Goal: Task Accomplishment & Management: Manage account settings

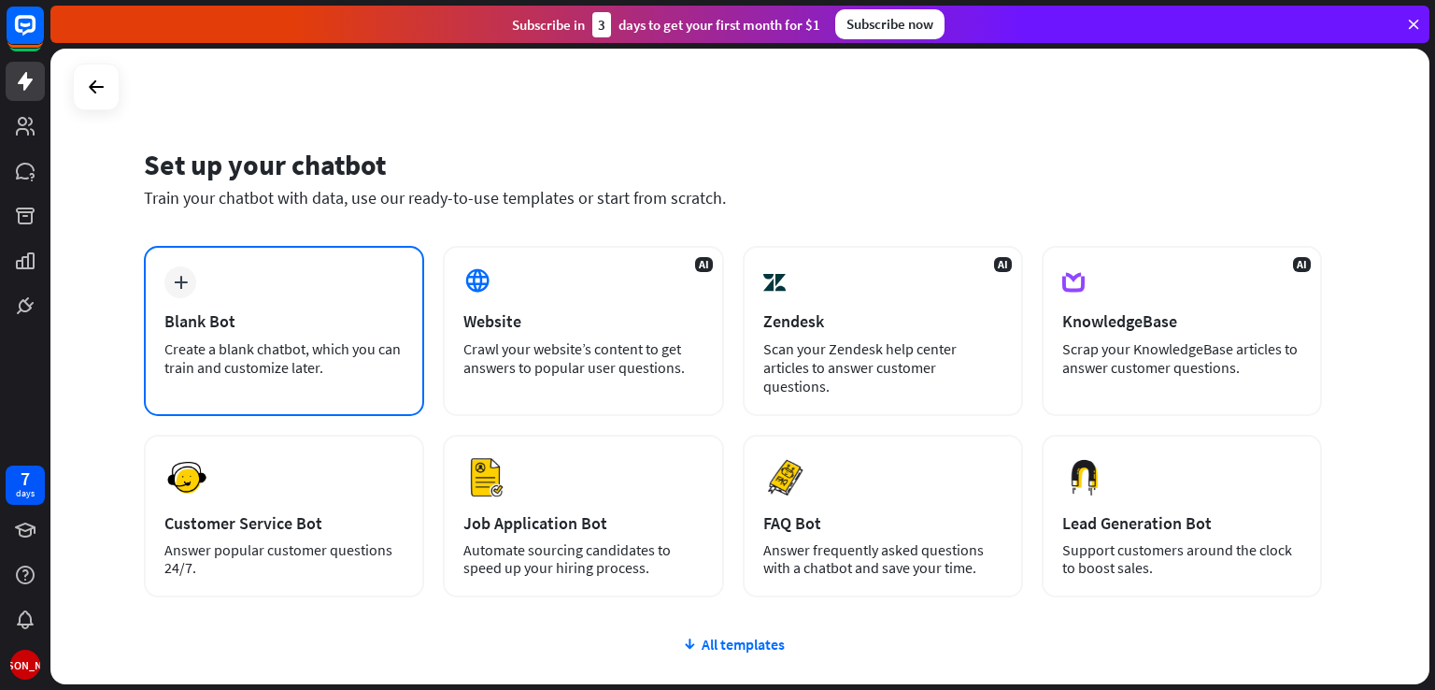
click at [294, 327] on div "Blank Bot" at bounding box center [283, 320] width 239 height 21
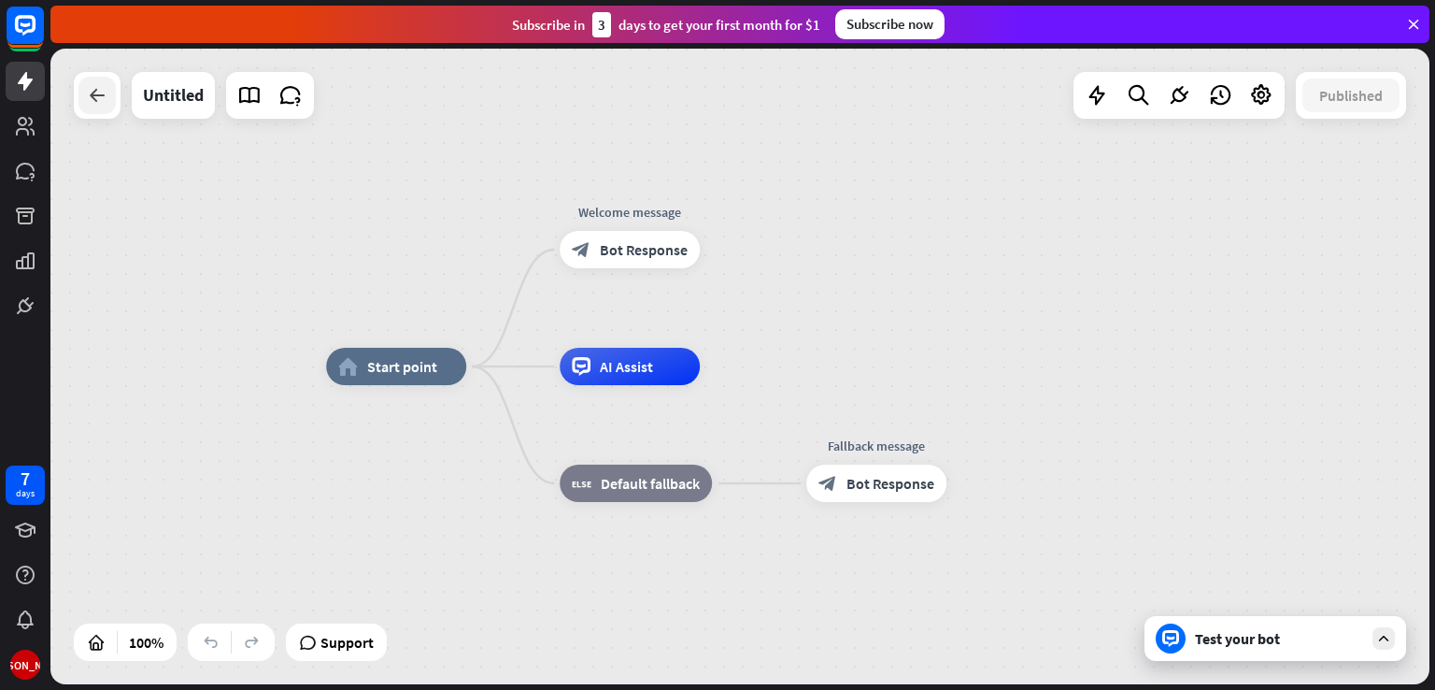
click at [93, 102] on icon at bounding box center [97, 95] width 22 height 22
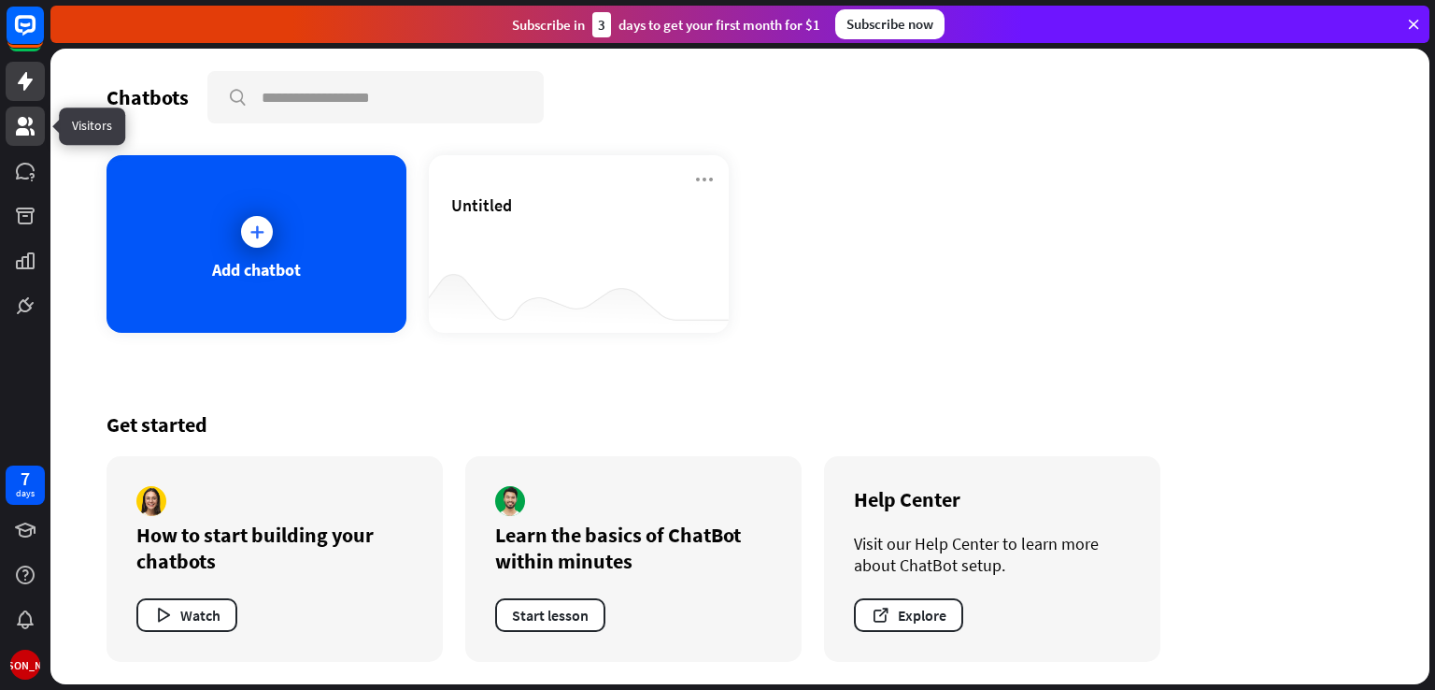
click at [24, 126] on icon at bounding box center [25, 126] width 22 height 22
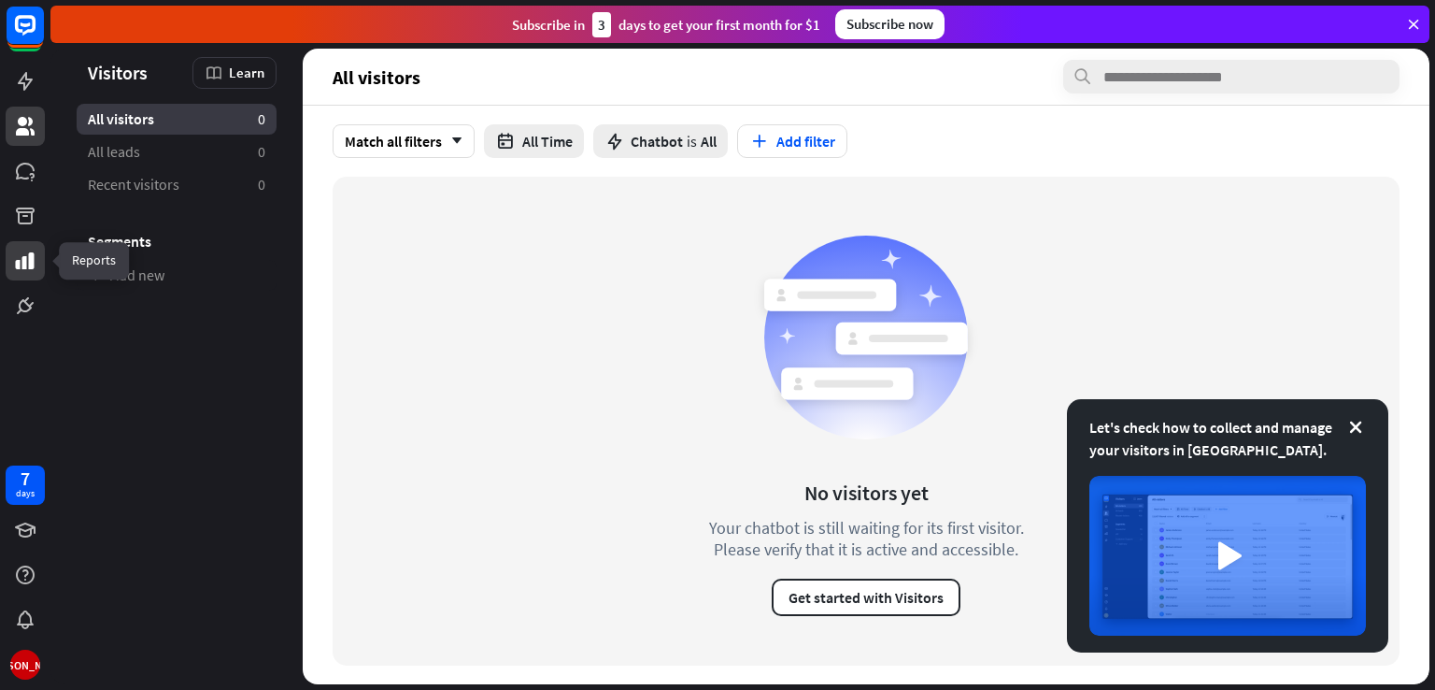
click at [22, 257] on icon at bounding box center [25, 260] width 19 height 17
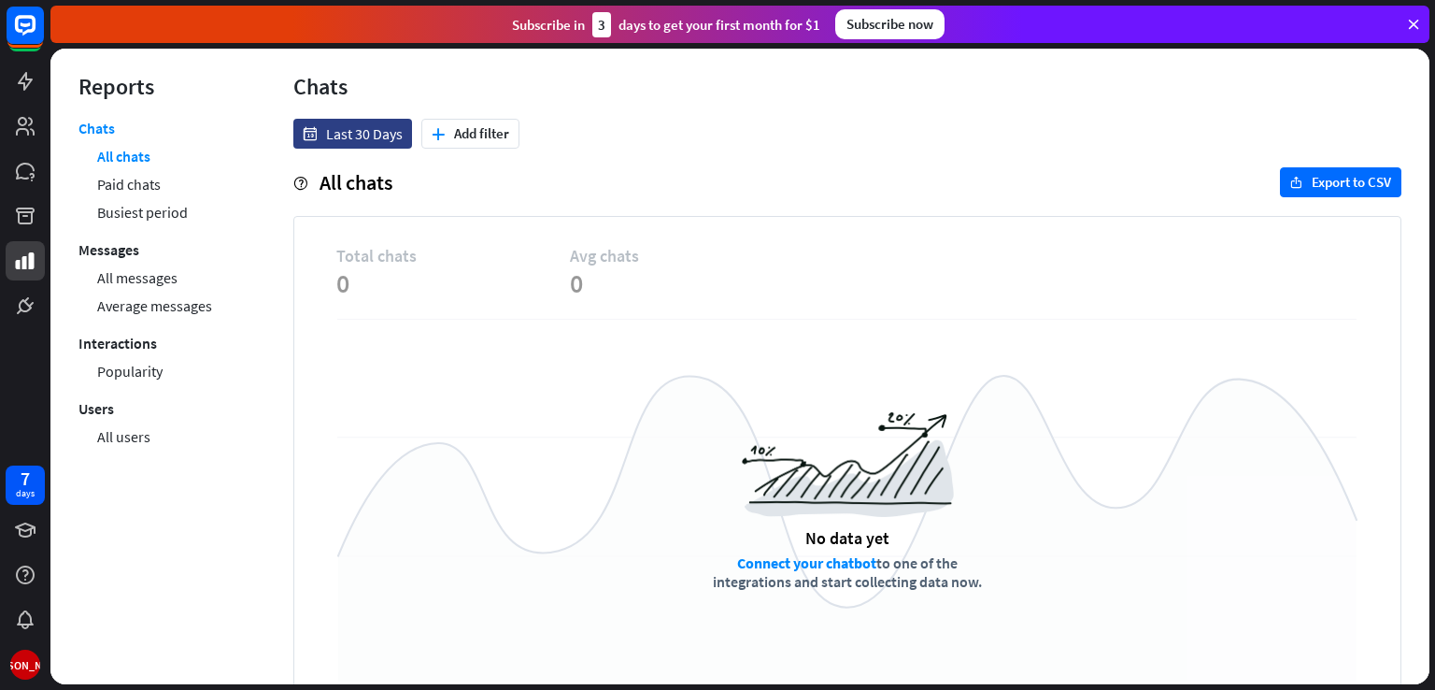
click at [4, 191] on div at bounding box center [25, 162] width 50 height 325
click at [19, 177] on icon at bounding box center [25, 171] width 19 height 17
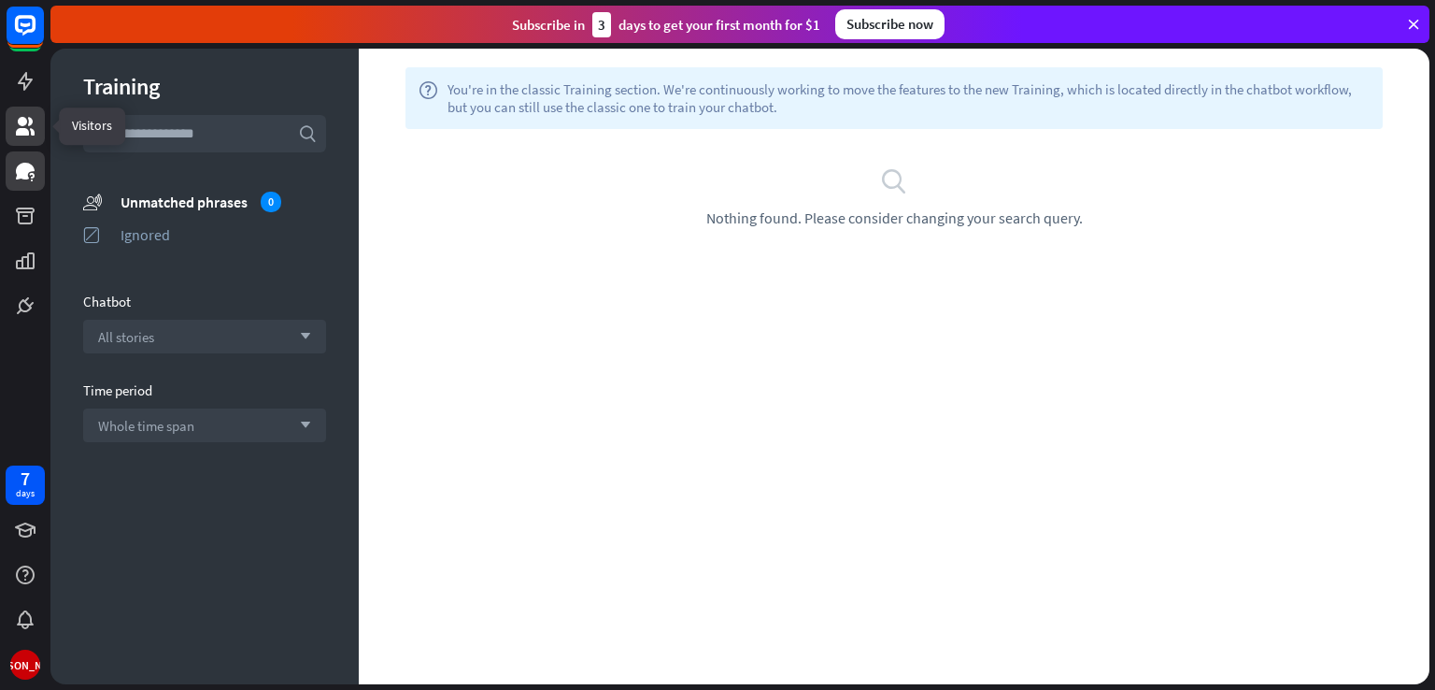
click at [31, 136] on icon at bounding box center [25, 126] width 22 height 22
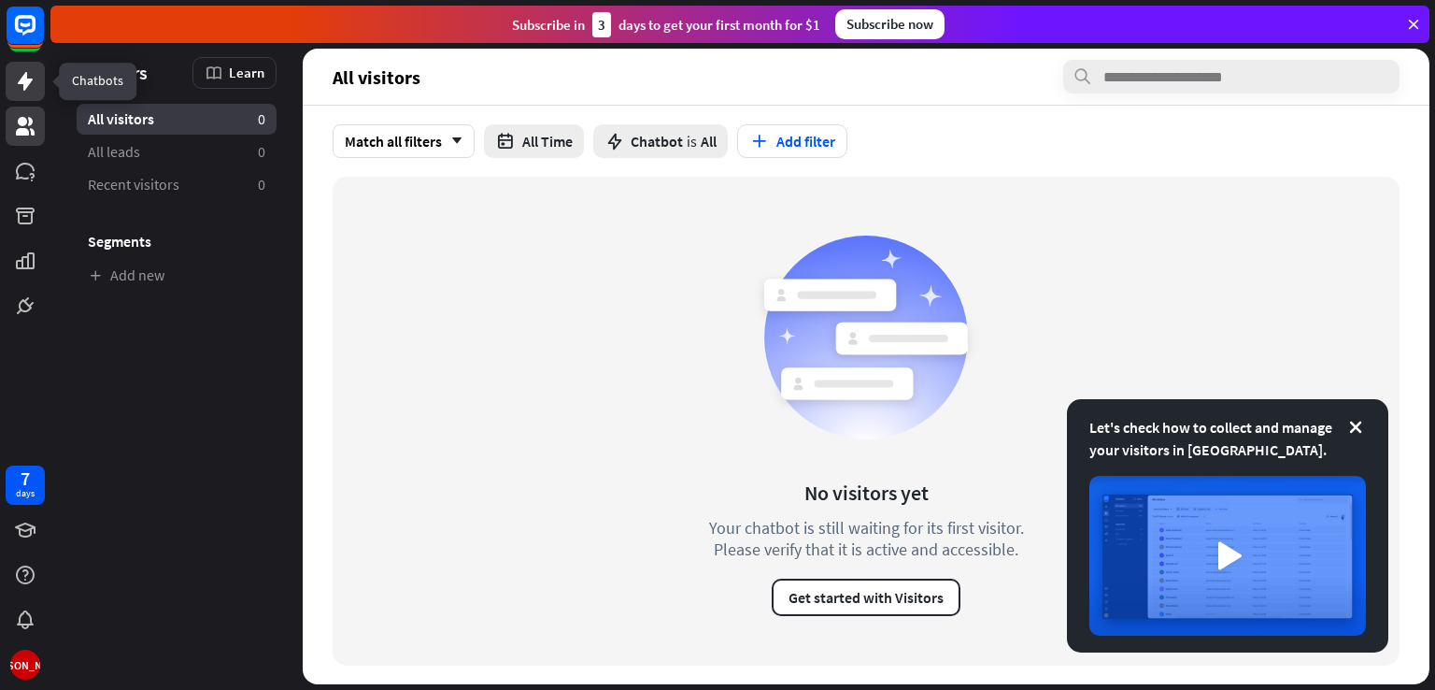
click at [11, 89] on link at bounding box center [25, 81] width 39 height 39
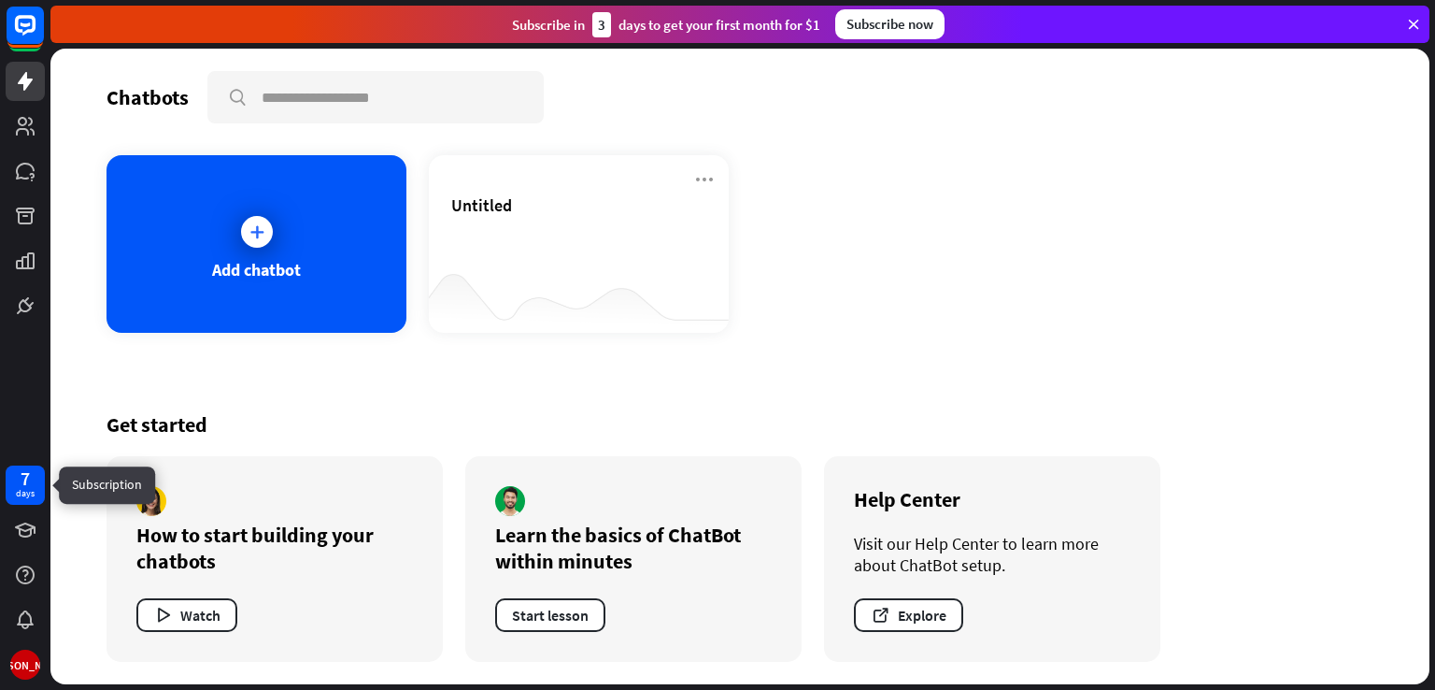
click at [26, 488] on div "days" at bounding box center [25, 493] width 19 height 13
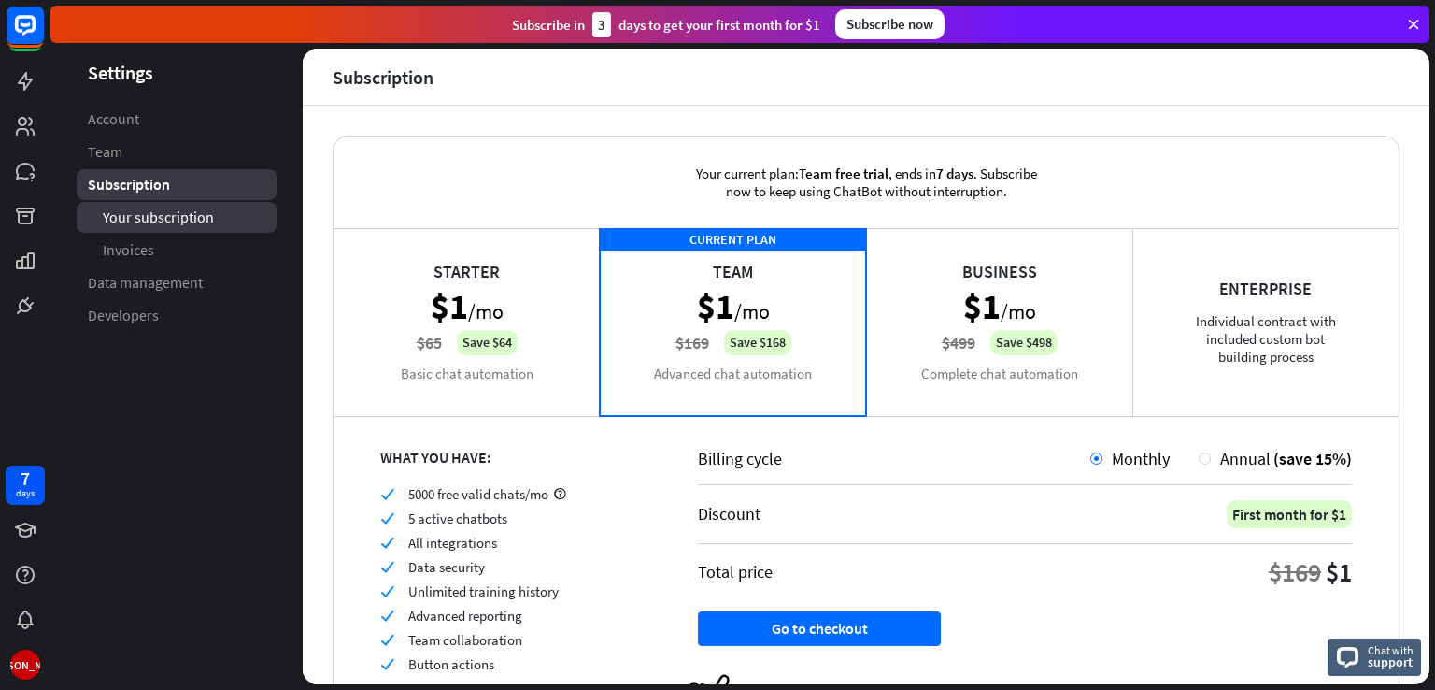
click at [235, 214] on link "Your subscription" at bounding box center [177, 217] width 200 height 31
click at [198, 221] on span "Your subscription" at bounding box center [159, 217] width 112 height 20
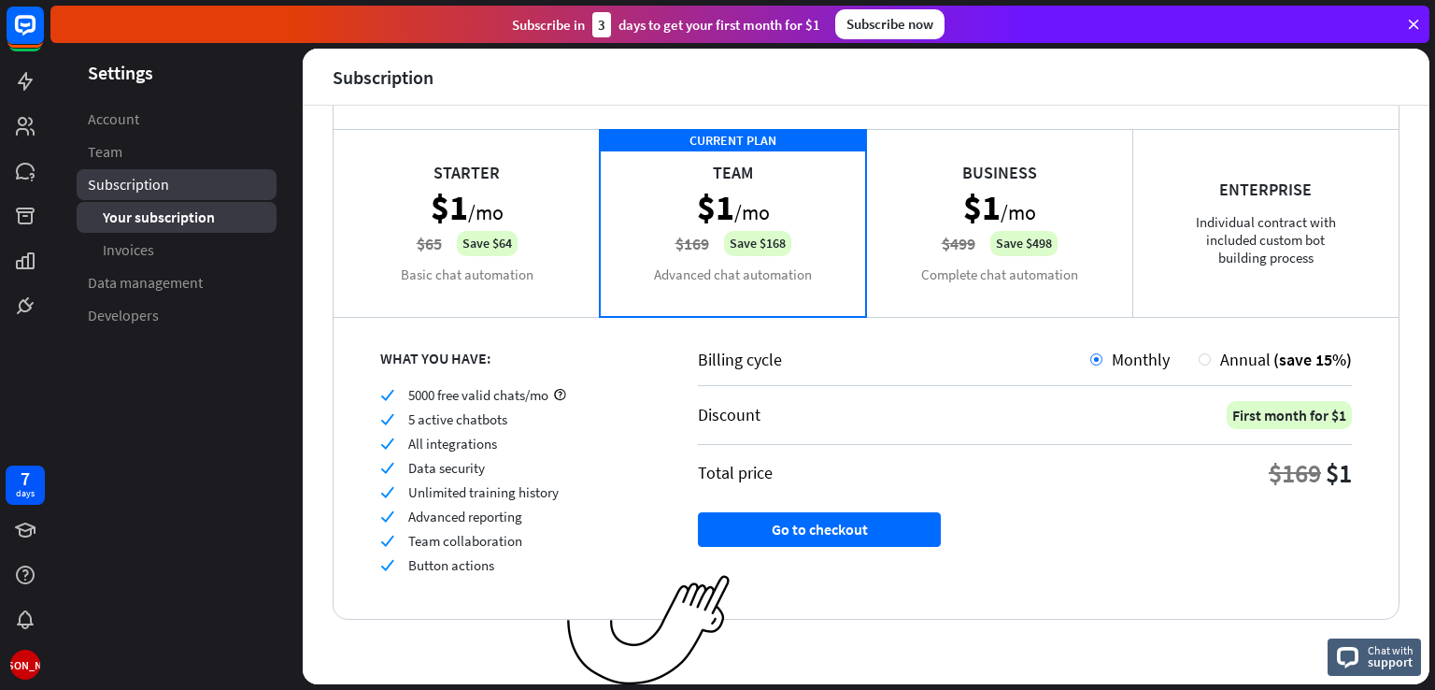
click at [220, 187] on link "Subscription" at bounding box center [177, 184] width 200 height 31
click at [213, 167] on ul "Account Team Subscription Your subscription Invoices Data management Developers" at bounding box center [176, 217] width 252 height 227
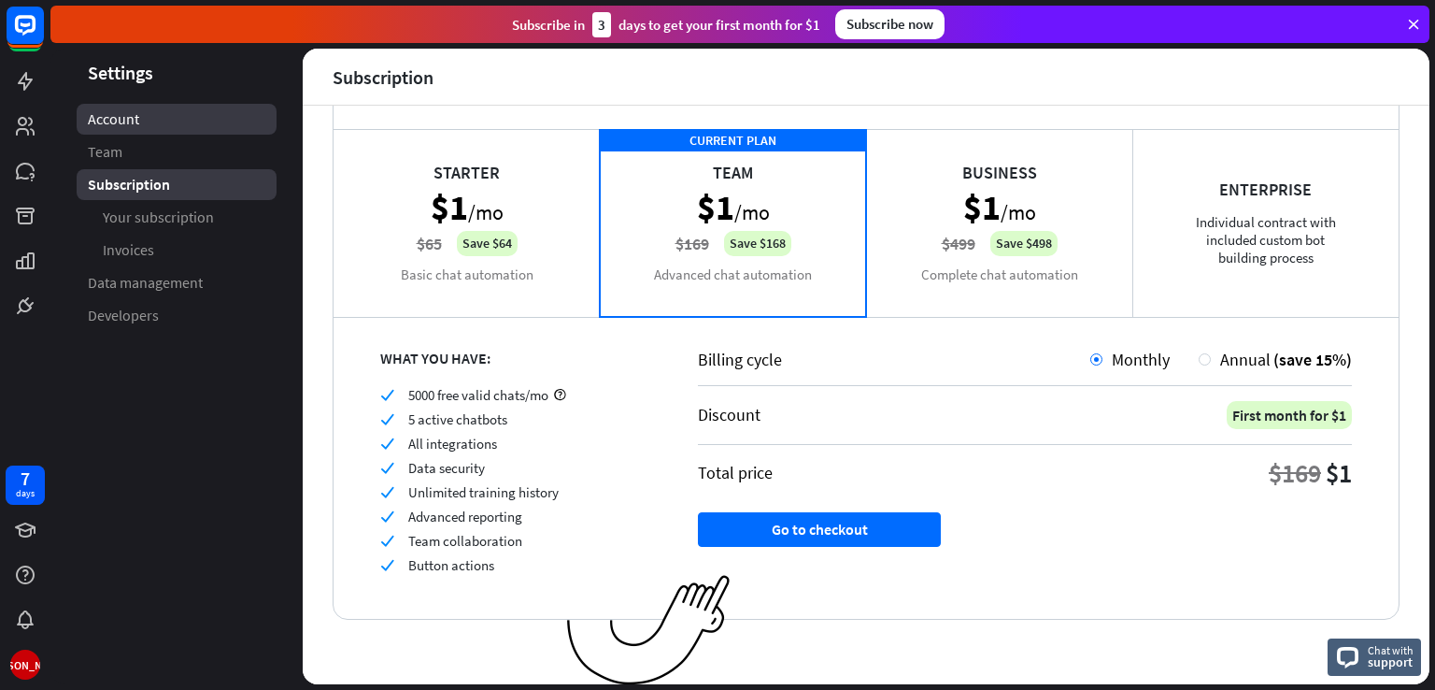
click at [199, 132] on link "Account" at bounding box center [177, 119] width 200 height 31
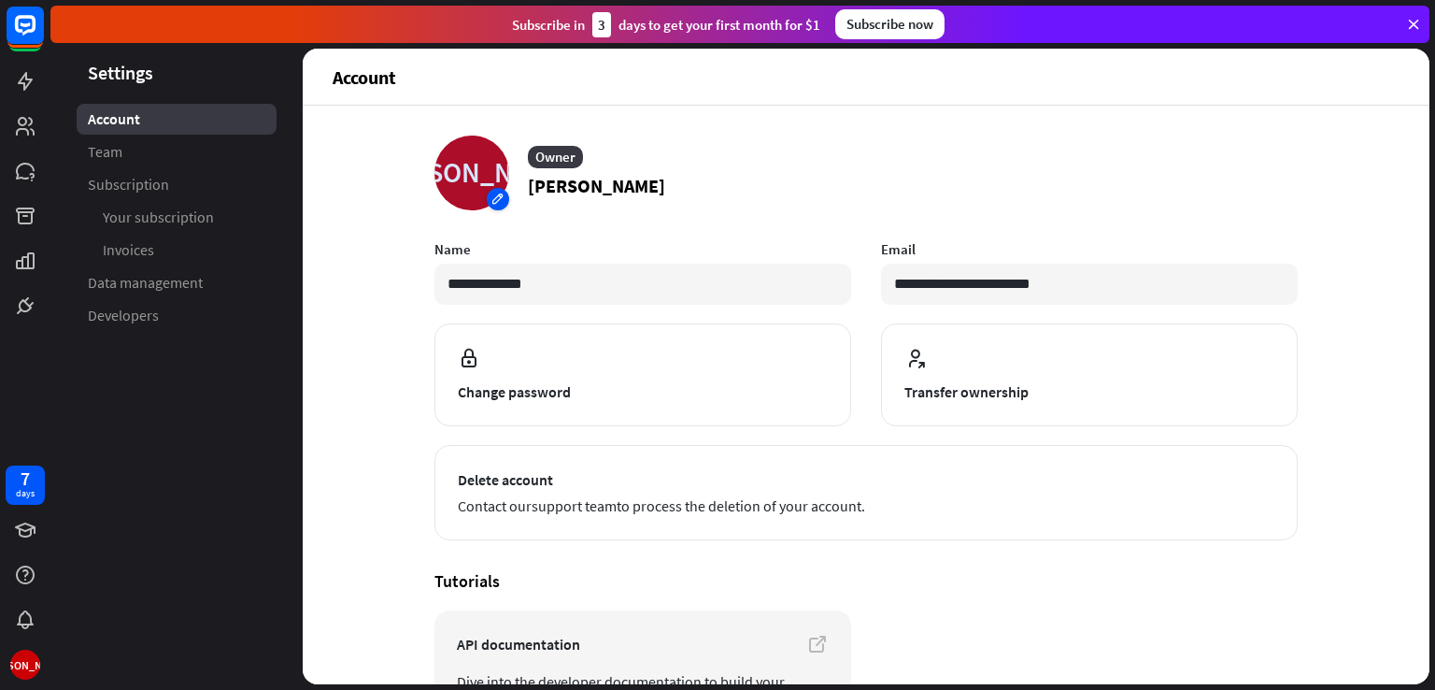
click at [486, 191] on div "[PERSON_NAME]" at bounding box center [472, 173] width 75 height 75
